Goal: Task Accomplishment & Management: Use online tool/utility

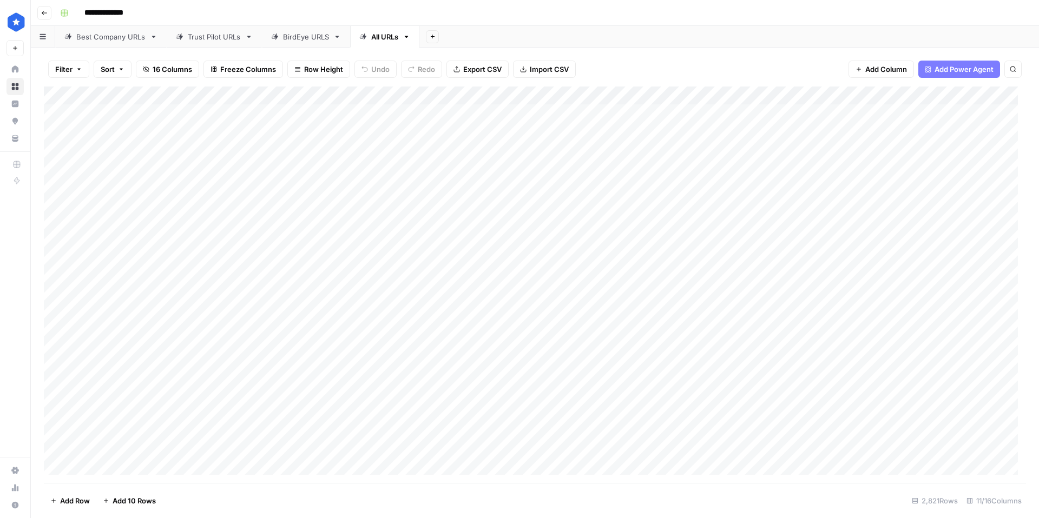
click at [70, 71] on span "Filter" at bounding box center [63, 69] width 17 height 11
click at [111, 126] on button "Add Filter" at bounding box center [263, 123] width 403 height 14
click at [117, 127] on input "text" at bounding box center [128, 126] width 119 height 11
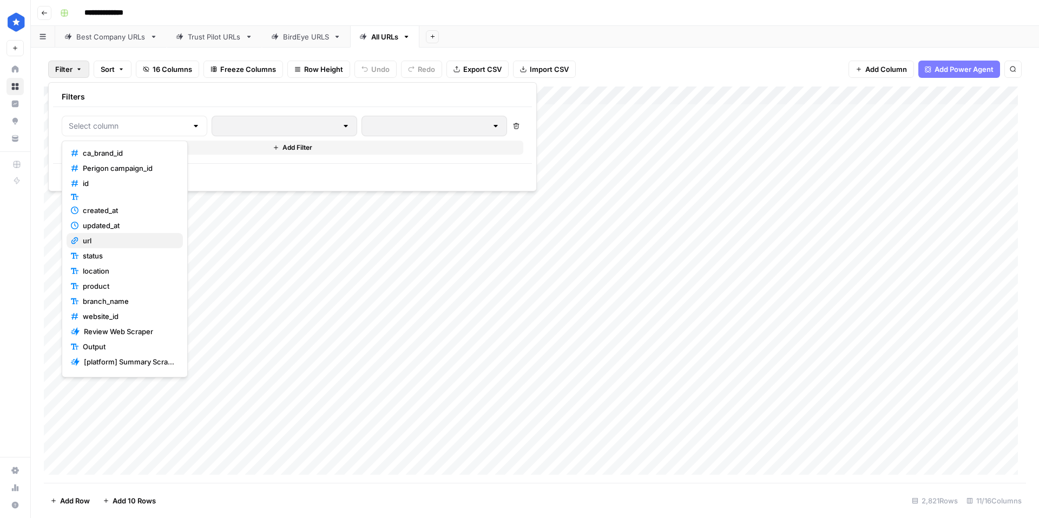
click at [112, 244] on span "url" at bounding box center [128, 240] width 91 height 11
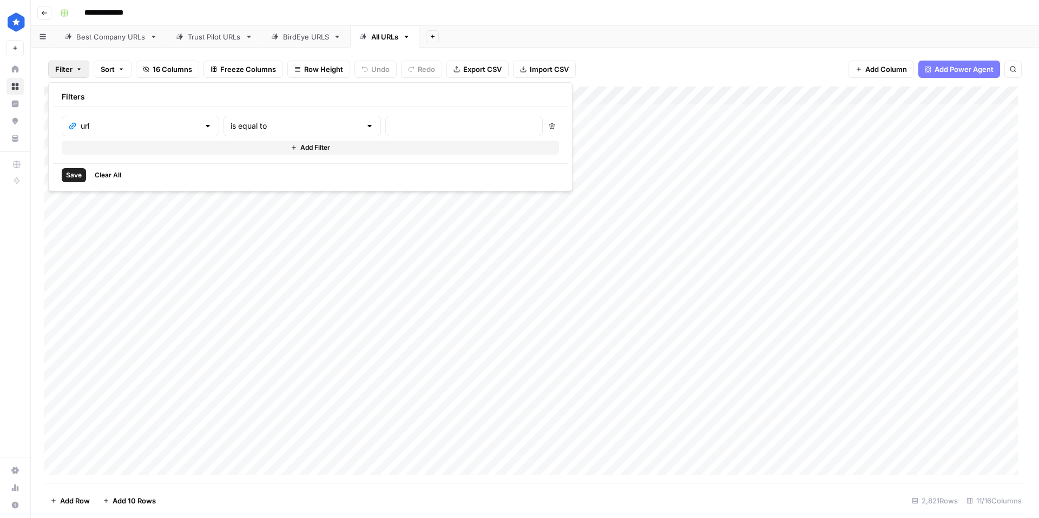
click at [266, 119] on div "is equal to" at bounding box center [302, 126] width 157 height 21
click at [246, 187] on span "contains" at bounding box center [257, 183] width 106 height 11
type input "contains"
click at [392, 130] on input "text" at bounding box center [463, 126] width 143 height 11
type input "apple"
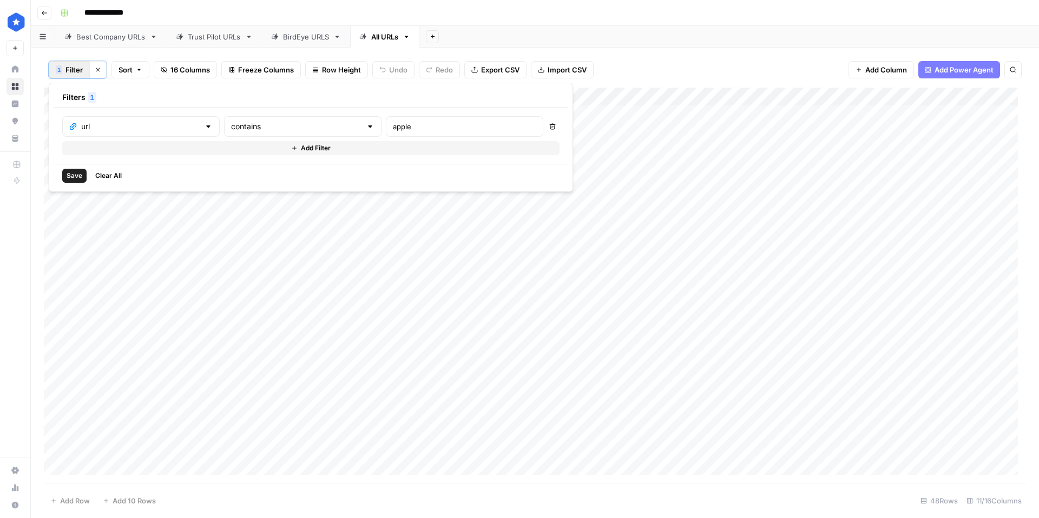
click at [747, 109] on div "Add Column" at bounding box center [535, 286] width 982 height 396
click at [757, 113] on input "**********" at bounding box center [756, 117] width 173 height 13
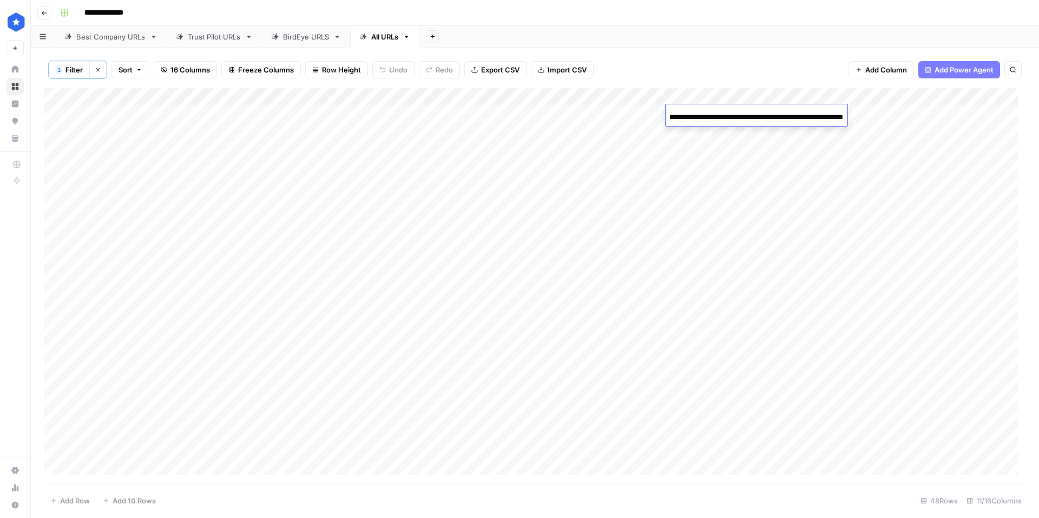
click at [756, 113] on input "**********" at bounding box center [756, 117] width 173 height 13
